Goal: Task Accomplishment & Management: Manage account settings

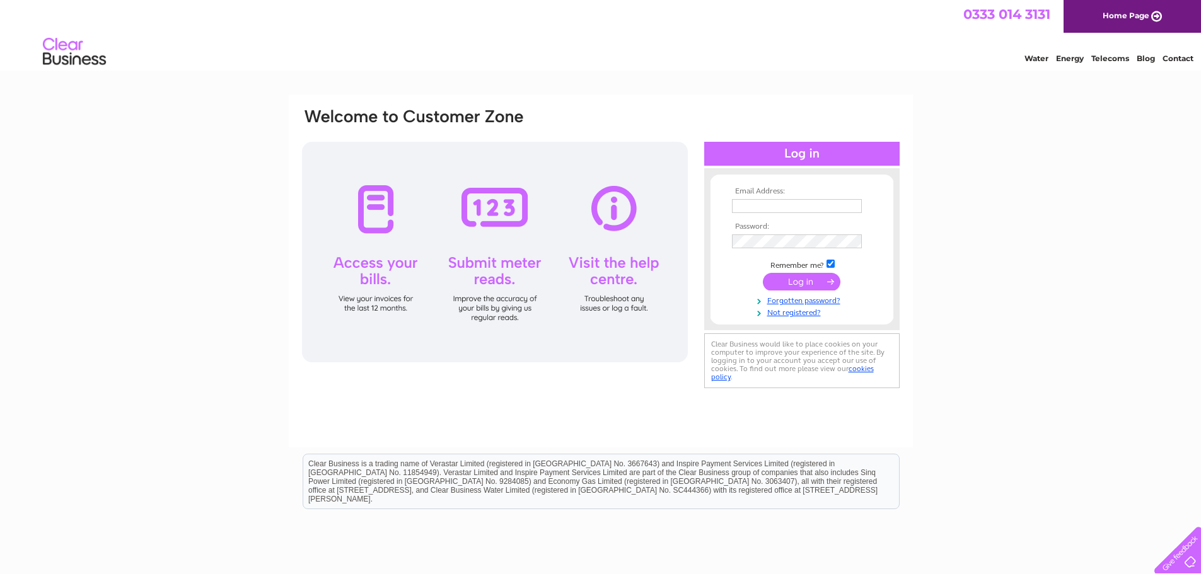
type input "Yamin.Vahaluwala@leonardcurtis.co.uk"
drag, startPoint x: 1185, startPoint y: 311, endPoint x: 1134, endPoint y: 325, distance: 53.7
click at [1185, 311] on div "Email Address: Yamin.Vahaluwala@leonardcurtis.co.uk Password:" at bounding box center [600, 379] width 1201 height 568
click at [798, 283] on input "submit" at bounding box center [802, 282] width 78 height 18
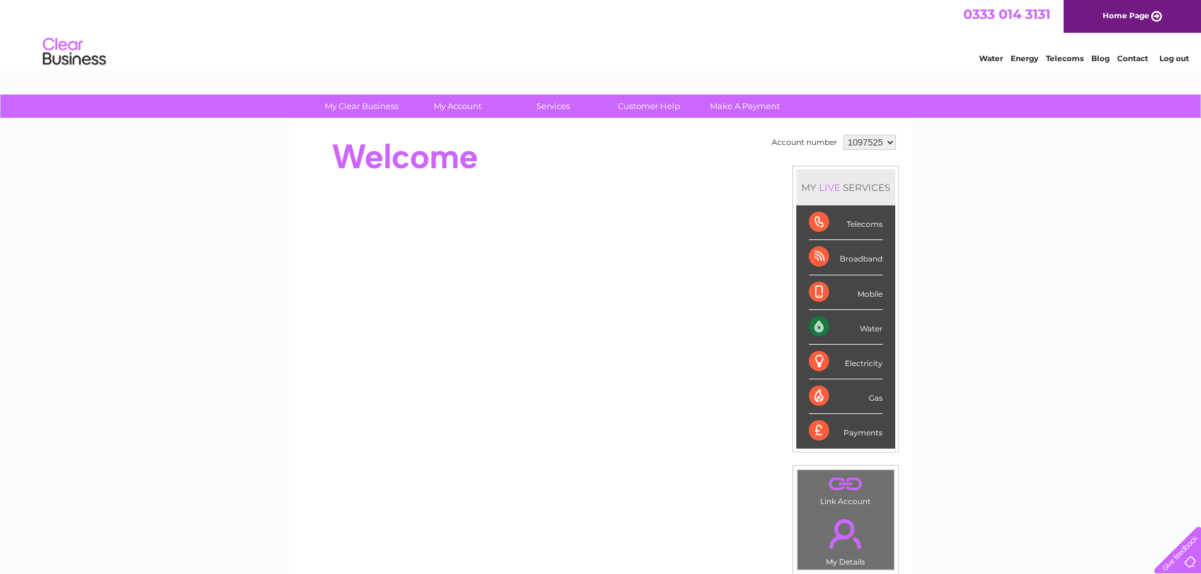
click at [1171, 366] on div "My Clear Business Login Details My Details My Preferences Link Account My Accou…" at bounding box center [600, 449] width 1201 height 708
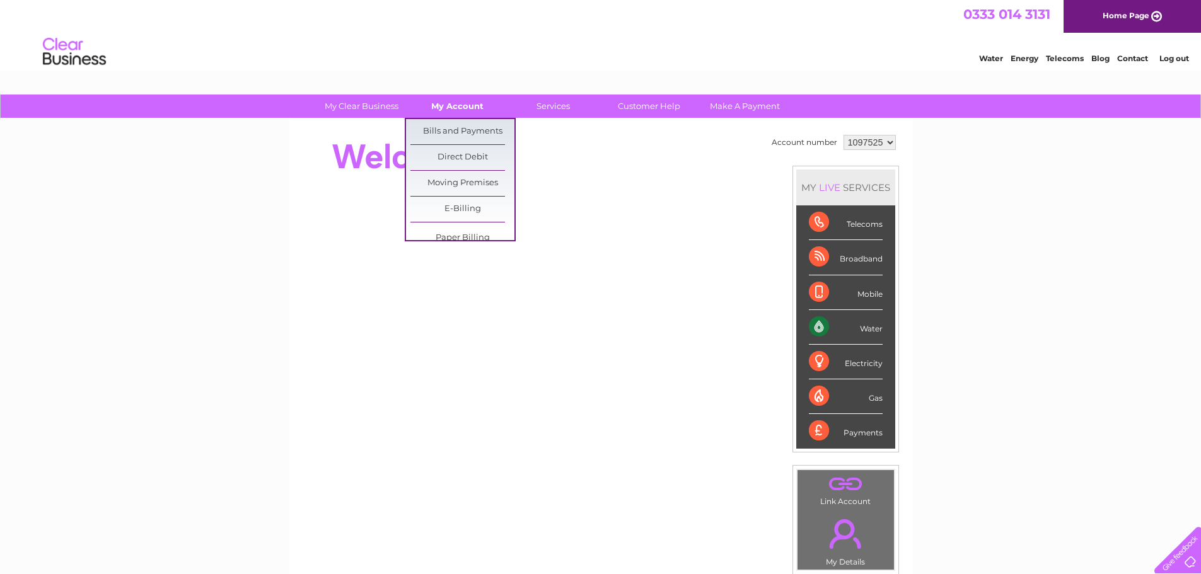
click at [439, 106] on link "My Account" at bounding box center [457, 106] width 104 height 23
click at [471, 130] on link "Bills and Payments" at bounding box center [462, 131] width 104 height 25
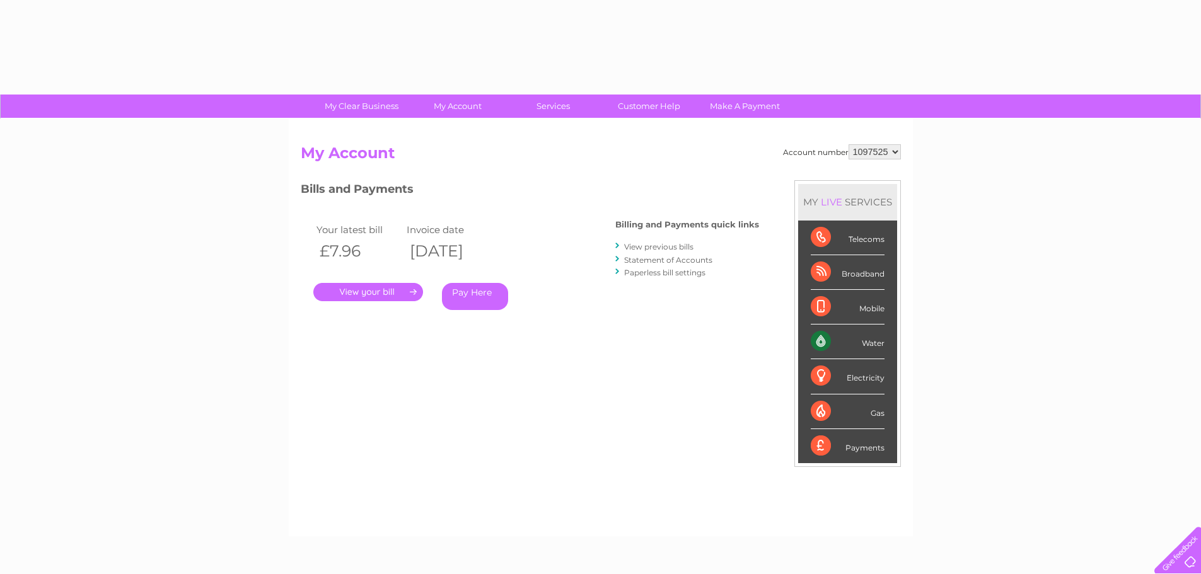
click at [380, 296] on link "." at bounding box center [368, 292] width 110 height 18
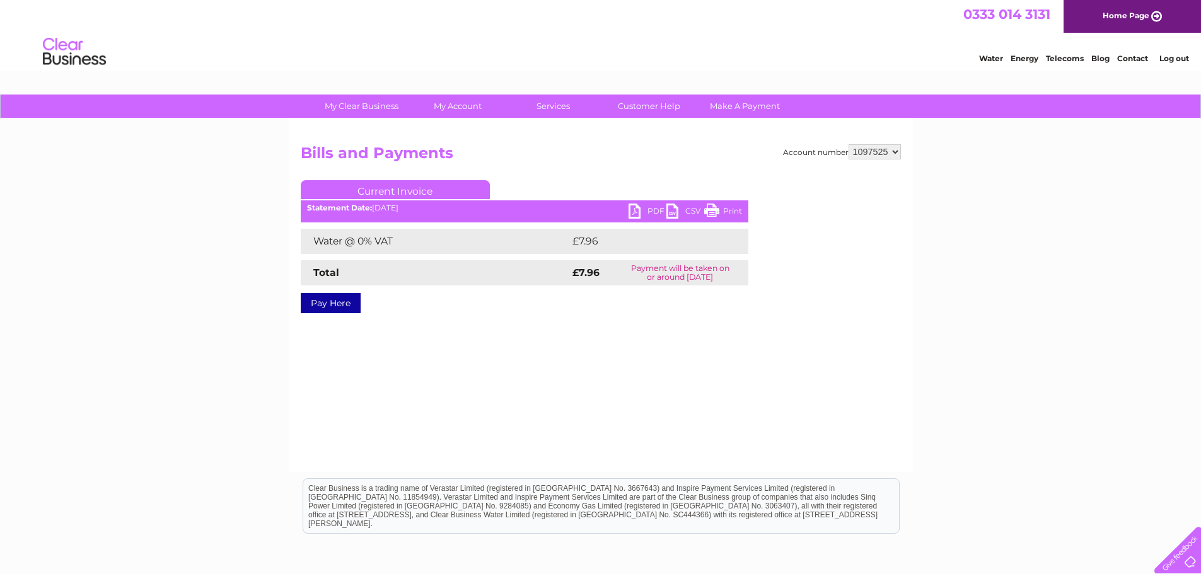
click at [626, 207] on div "Statement Date: 04/08/2025" at bounding box center [524, 208] width 447 height 9
click at [637, 210] on link "PDF" at bounding box center [647, 213] width 38 height 18
click at [1184, 69] on div "Water Energy Telecoms Blog Contact Log out" at bounding box center [600, 53] width 1201 height 41
click at [1178, 57] on link "Log out" at bounding box center [1174, 58] width 30 height 9
